Goal: Navigation & Orientation: Find specific page/section

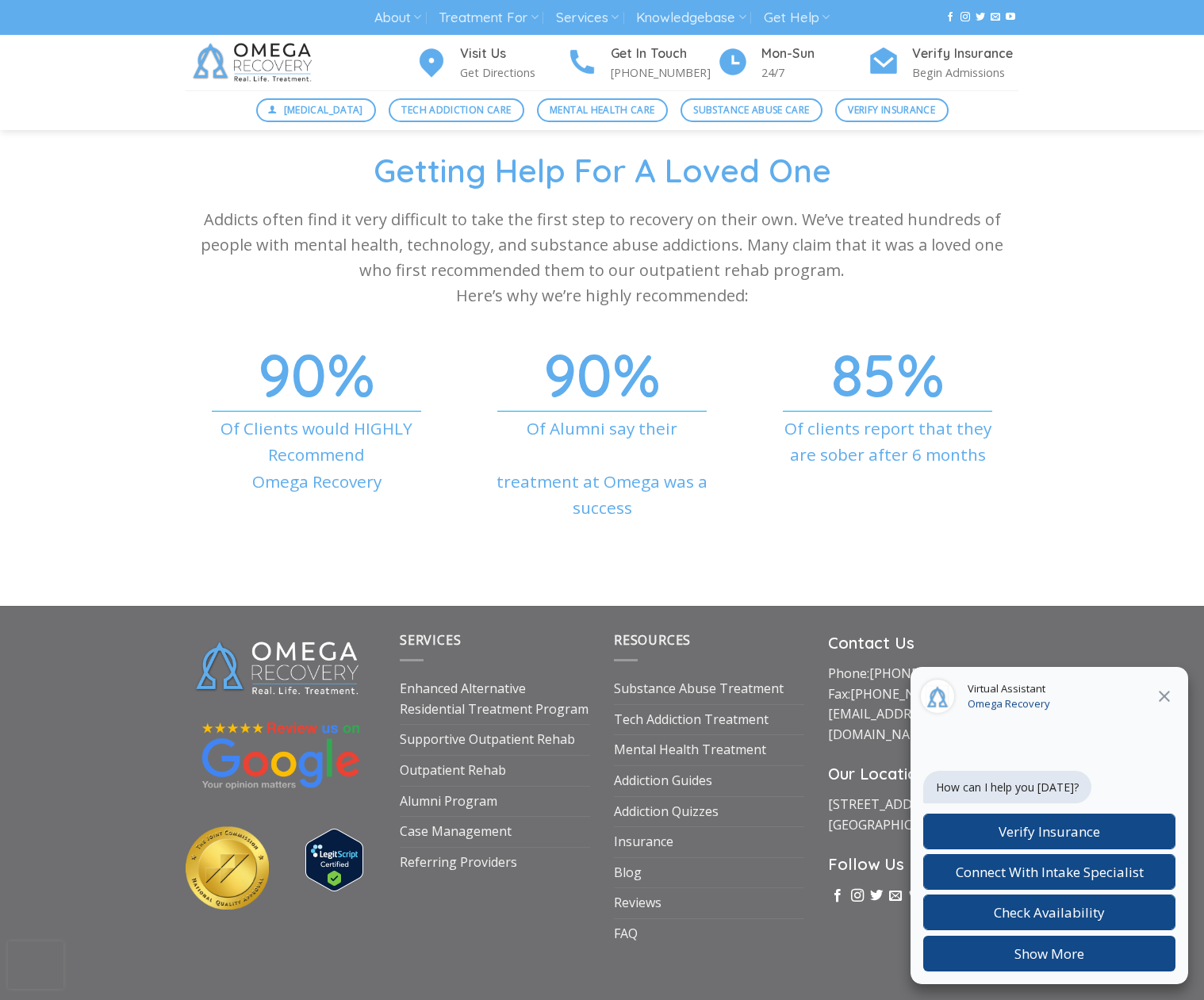
scroll to position [5071, 0]
click at [1163, 699] on icon at bounding box center [1165, 697] width 19 height 19
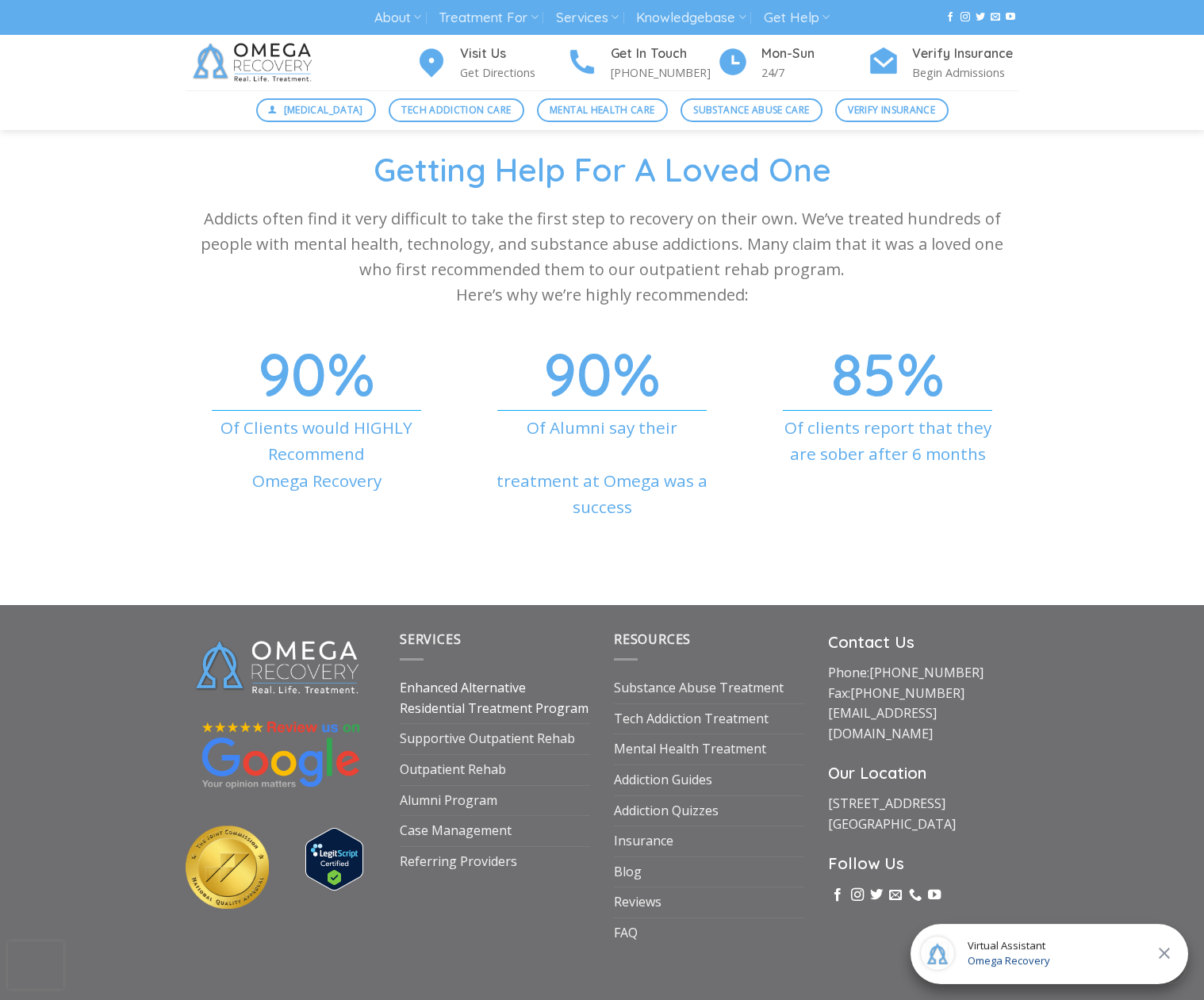
click at [550, 675] on link "Enhanced Alternative Residential Treatment Program" at bounding box center [494, 698] width 190 height 50
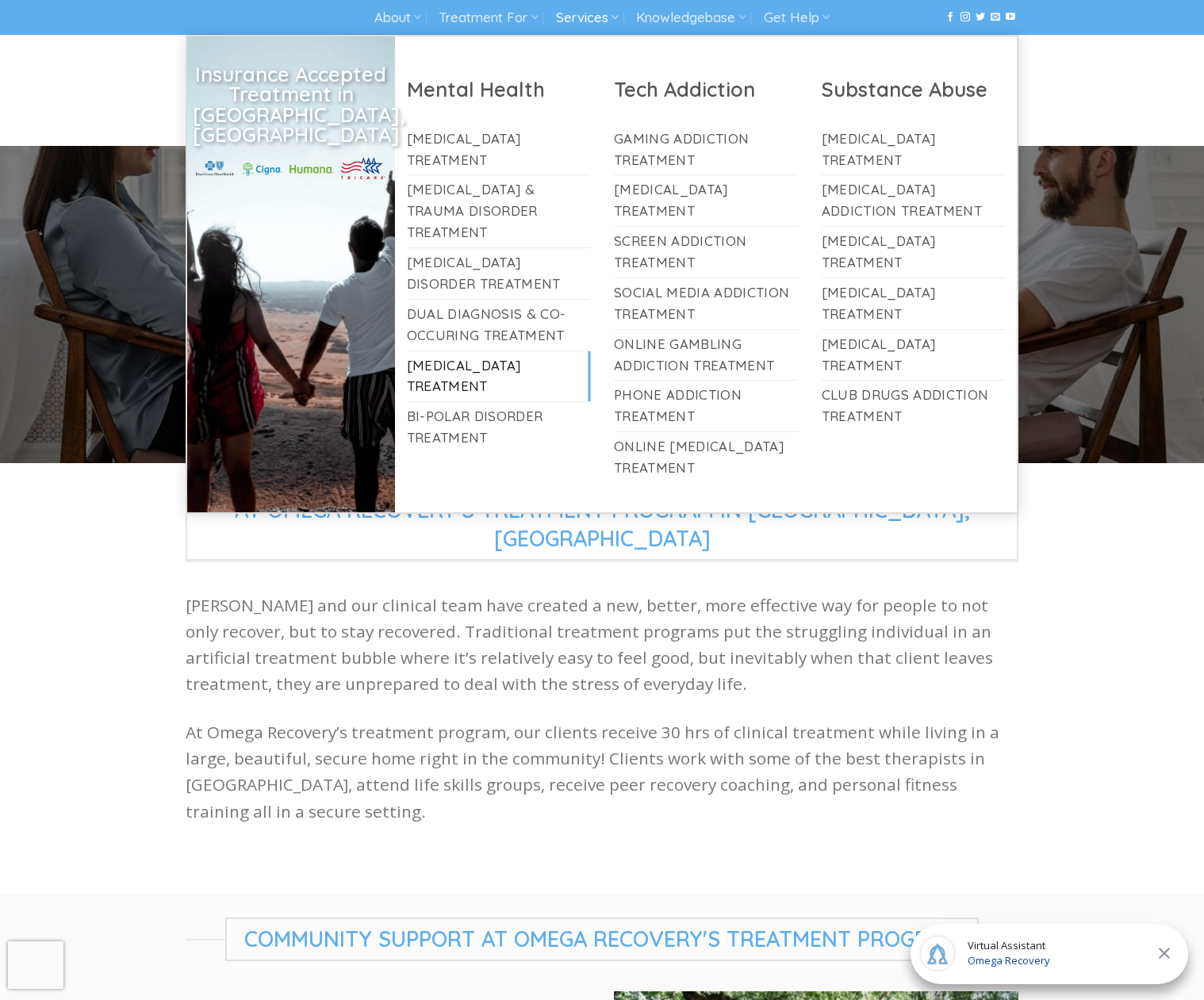
click at [498, 352] on link "[MEDICAL_DATA] Treatment" at bounding box center [498, 376] width 184 height 51
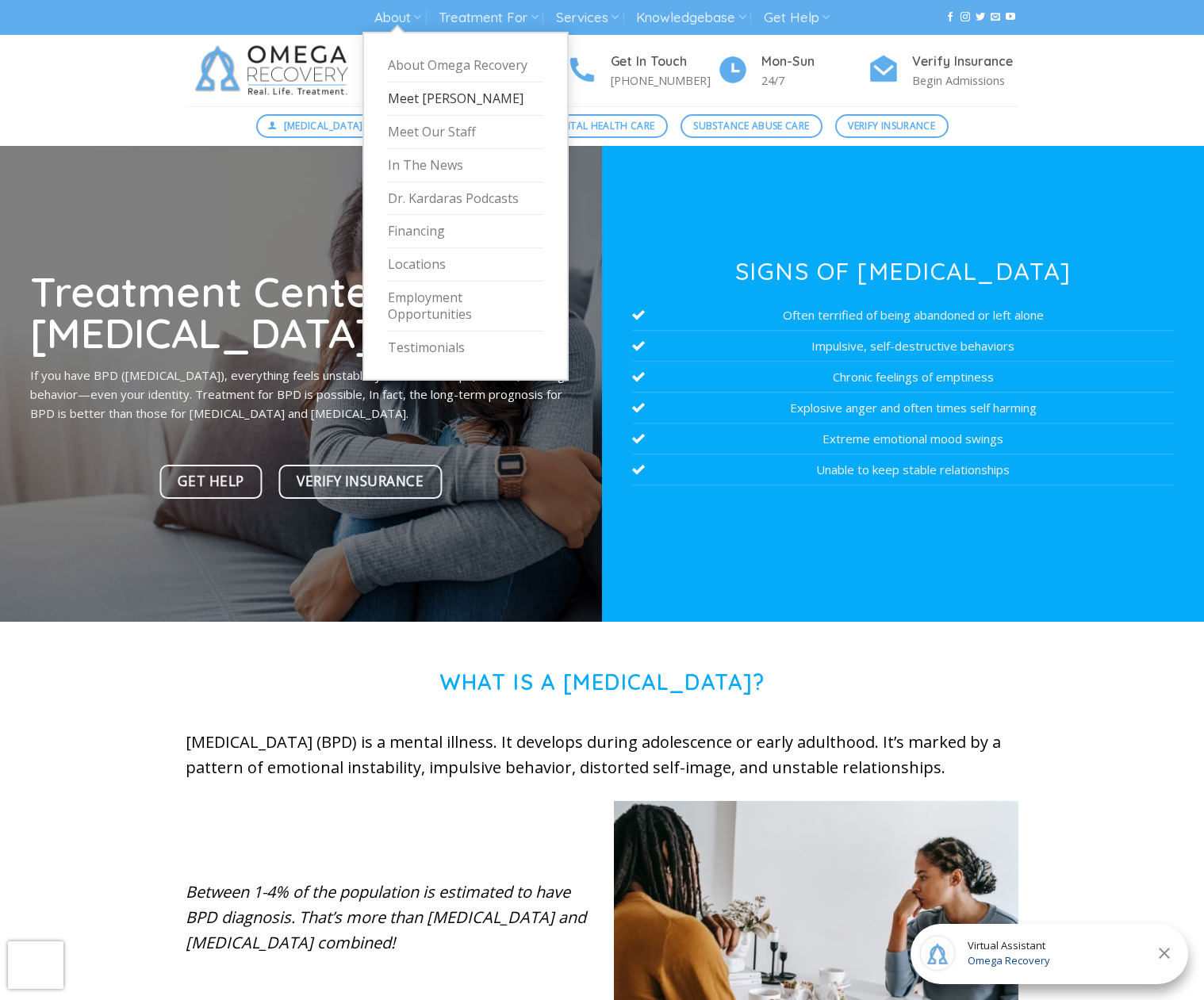
click at [448, 104] on link "Meet [PERSON_NAME]" at bounding box center [466, 100] width 156 height 34
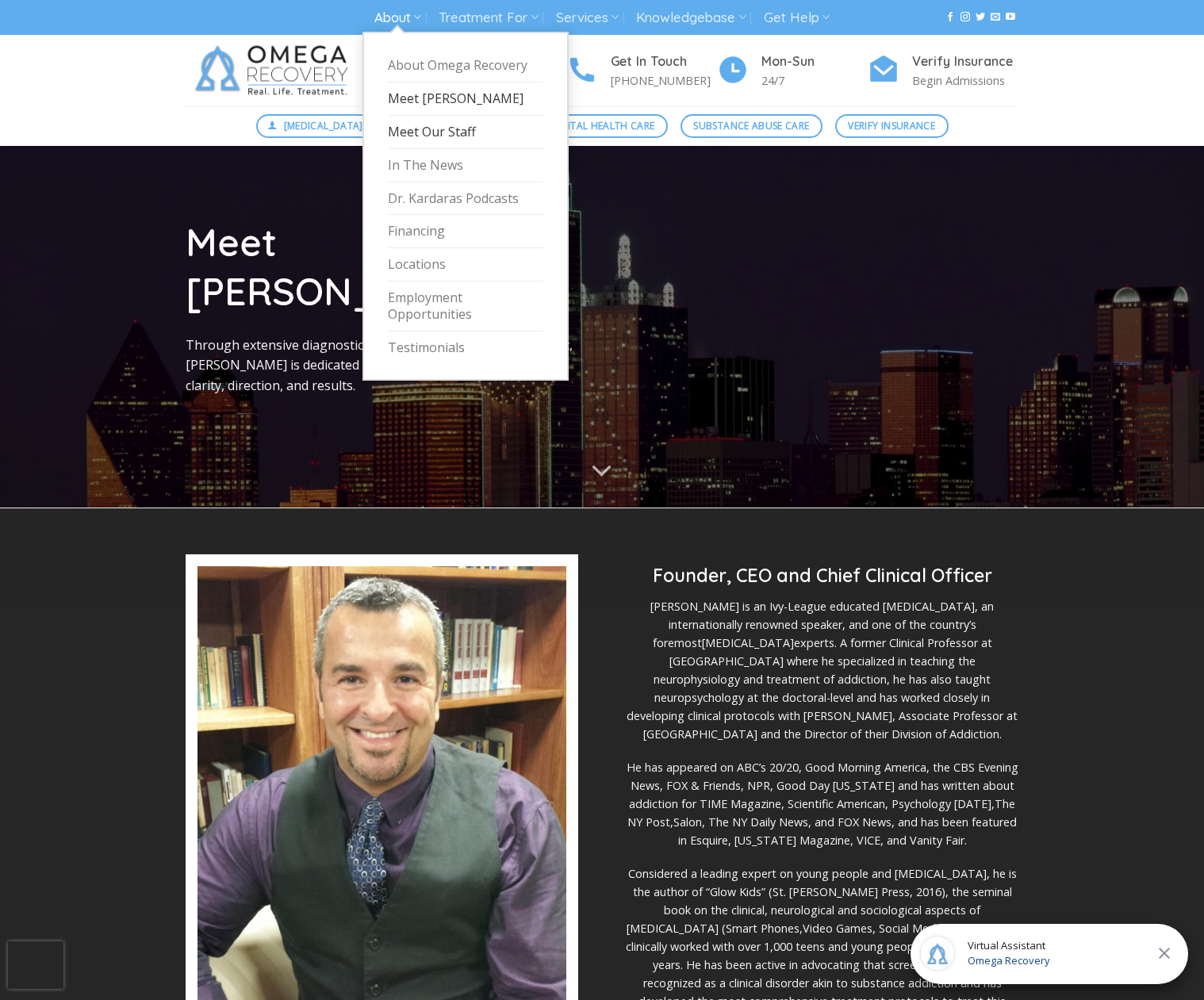
click at [430, 131] on link "Meet Our Staff" at bounding box center [466, 132] width 156 height 34
